Goal: Transaction & Acquisition: Purchase product/service

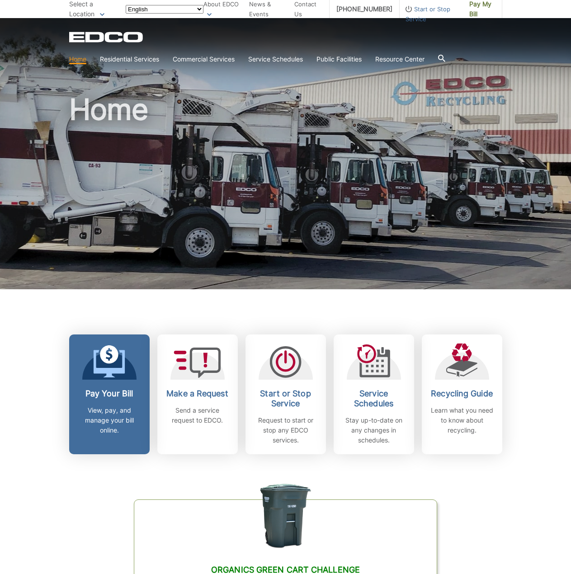
click at [109, 385] on link "Pay Your Bill View, pay, and manage your bill online." at bounding box center [109, 394] width 80 height 120
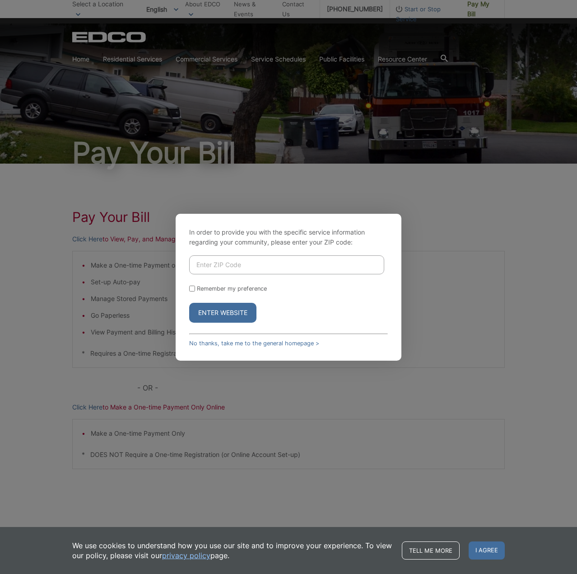
click at [204, 258] on input "Enter ZIP Code" at bounding box center [286, 264] width 195 height 19
type input "92019"
click at [189, 303] on button "Enter Website" at bounding box center [222, 313] width 67 height 20
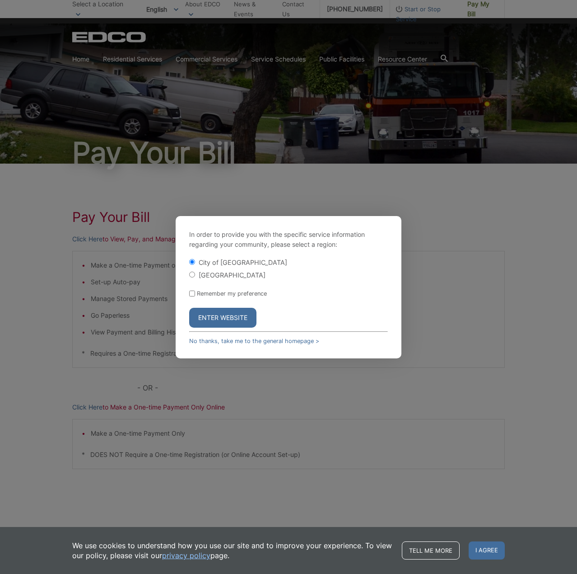
click at [208, 316] on button "Enter Website" at bounding box center [222, 318] width 67 height 20
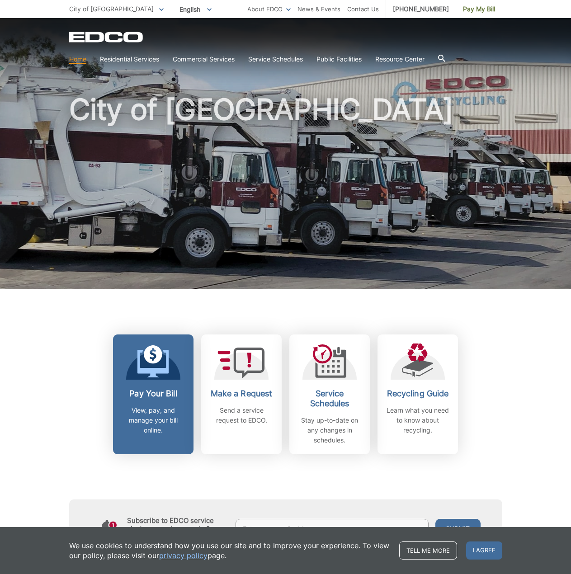
click at [151, 399] on div "Pay Your Bill View, pay, and manage your bill online." at bounding box center [153, 412] width 67 height 47
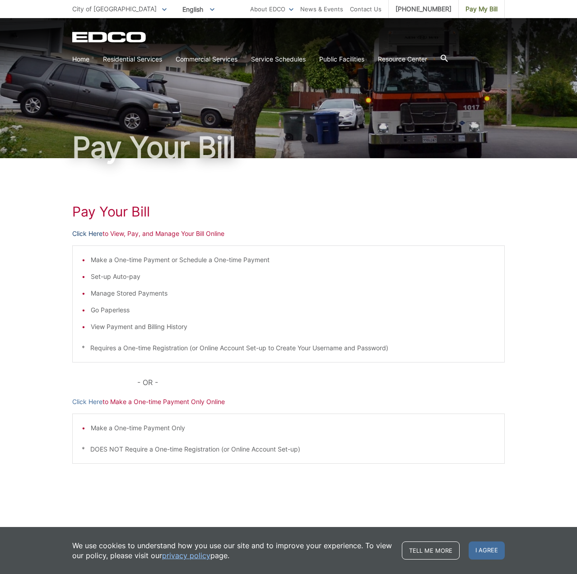
click at [91, 231] on link "Click Here" at bounding box center [87, 234] width 30 height 10
